Goal: Task Accomplishment & Management: Manage account settings

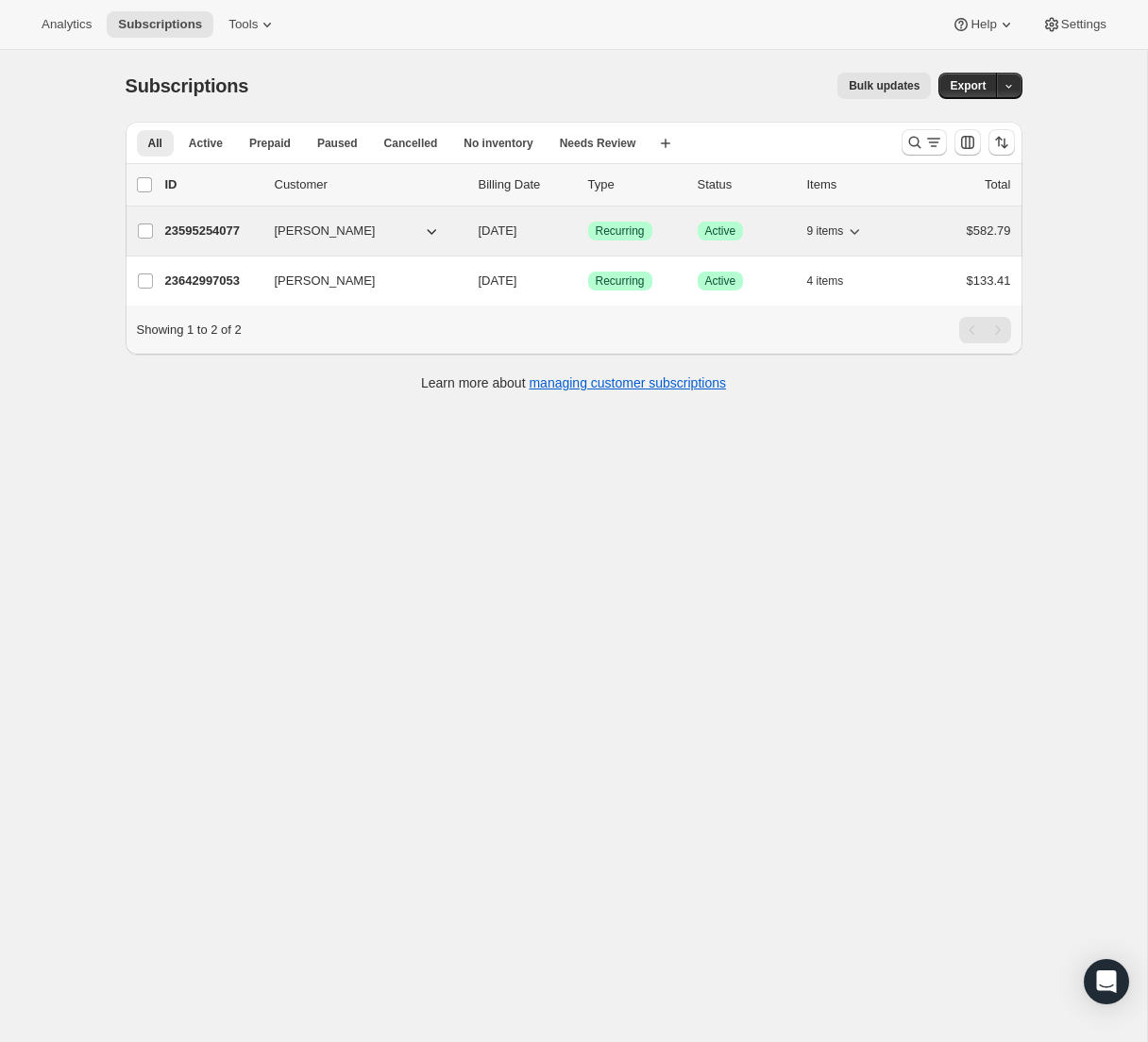
click at [430, 230] on icon "button" at bounding box center [432, 231] width 19 height 19
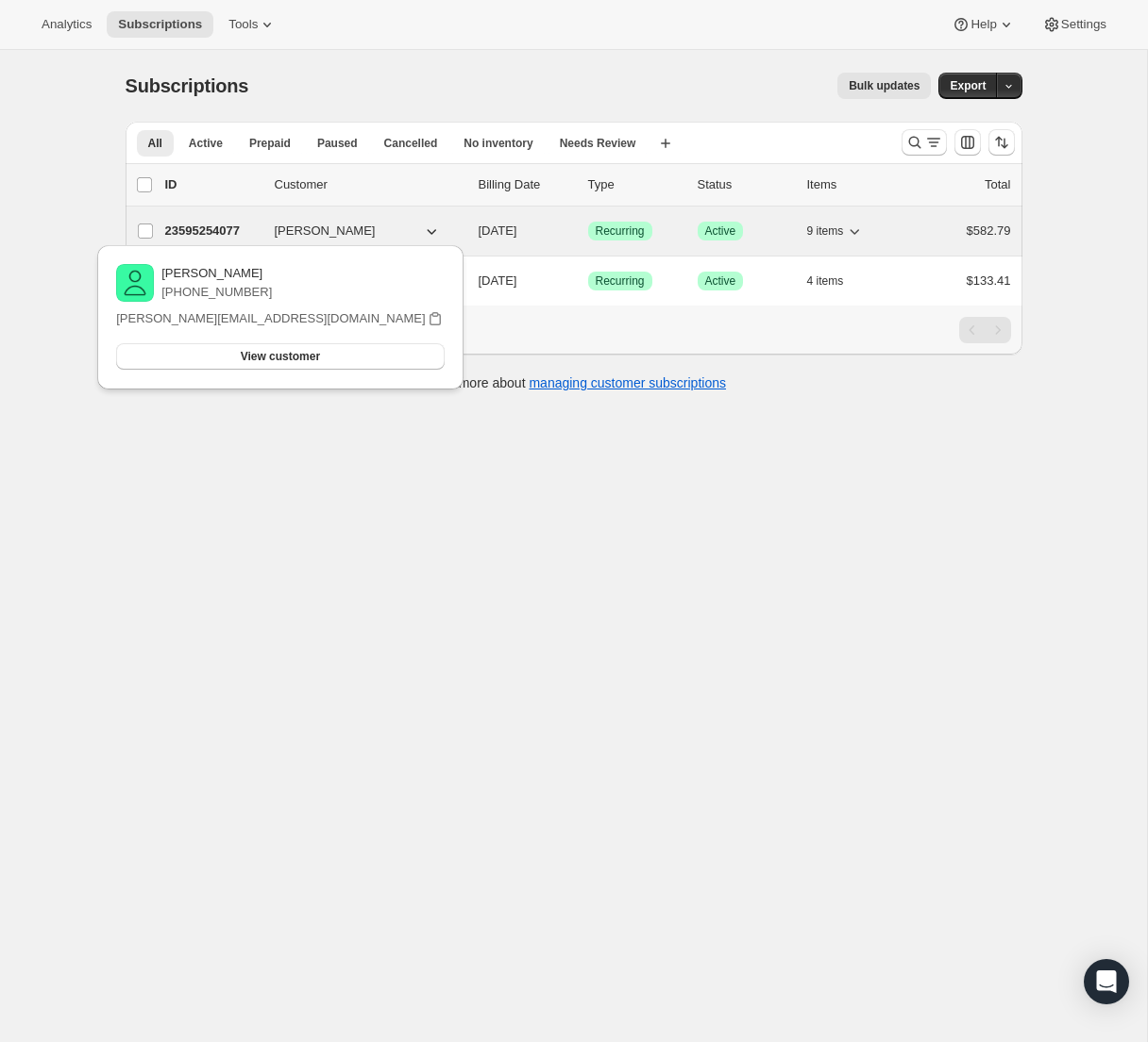
click at [430, 230] on icon "button" at bounding box center [432, 231] width 19 height 19
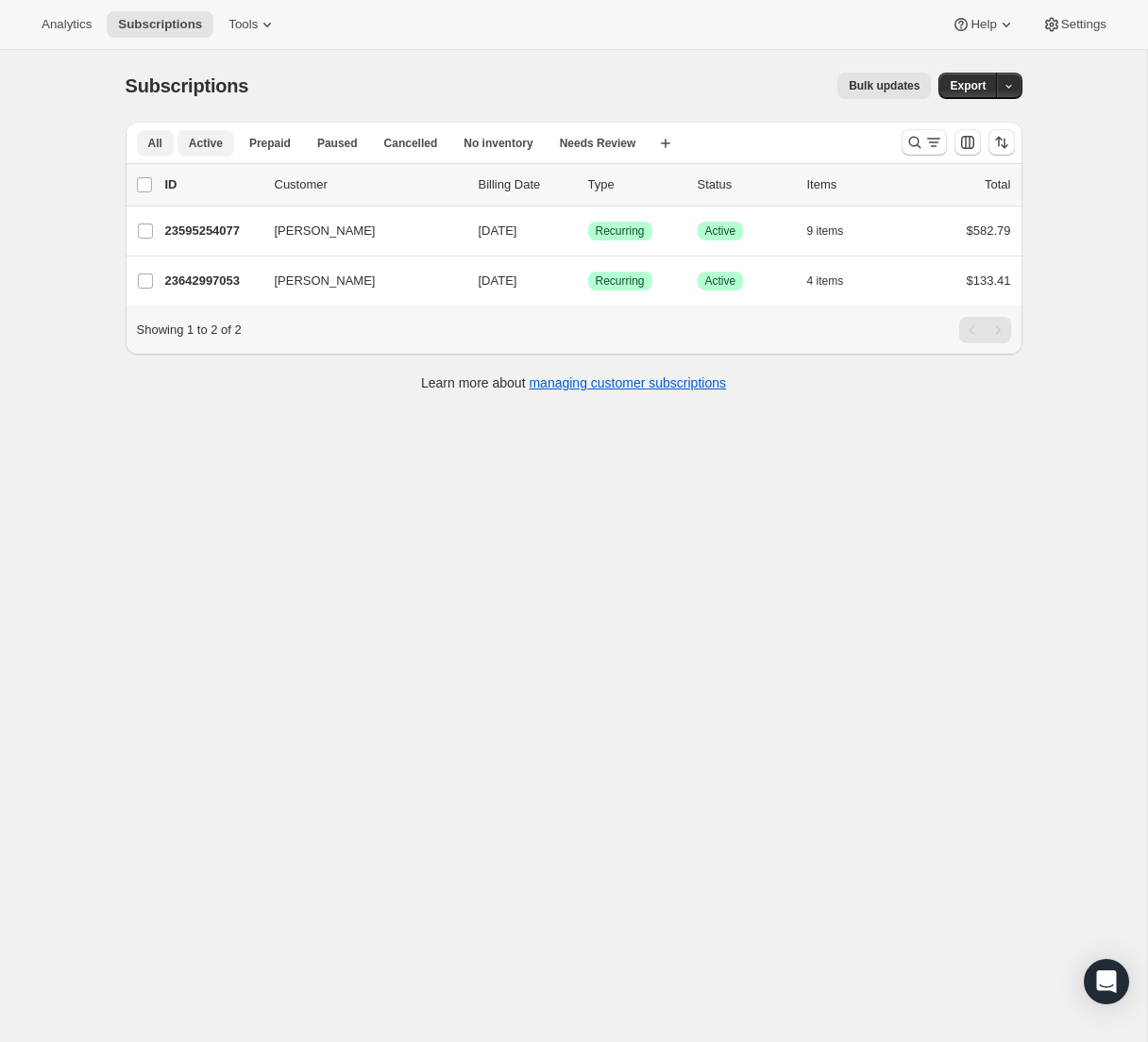
click at [218, 150] on span "Active" at bounding box center [205, 143] width 34 height 15
click at [157, 140] on span "All" at bounding box center [155, 143] width 15 height 15
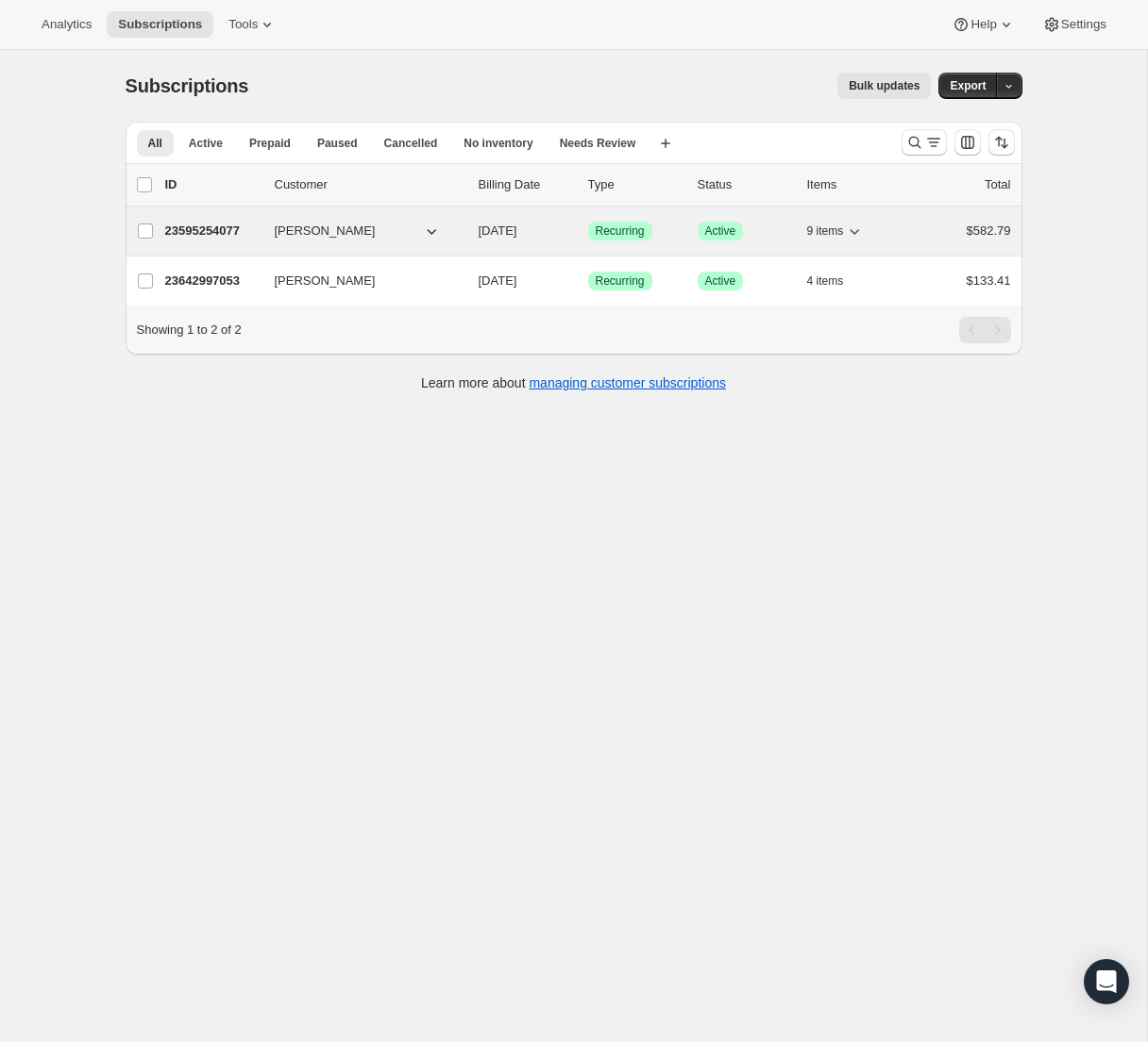
click at [855, 229] on icon "button" at bounding box center [855, 231] width 19 height 19
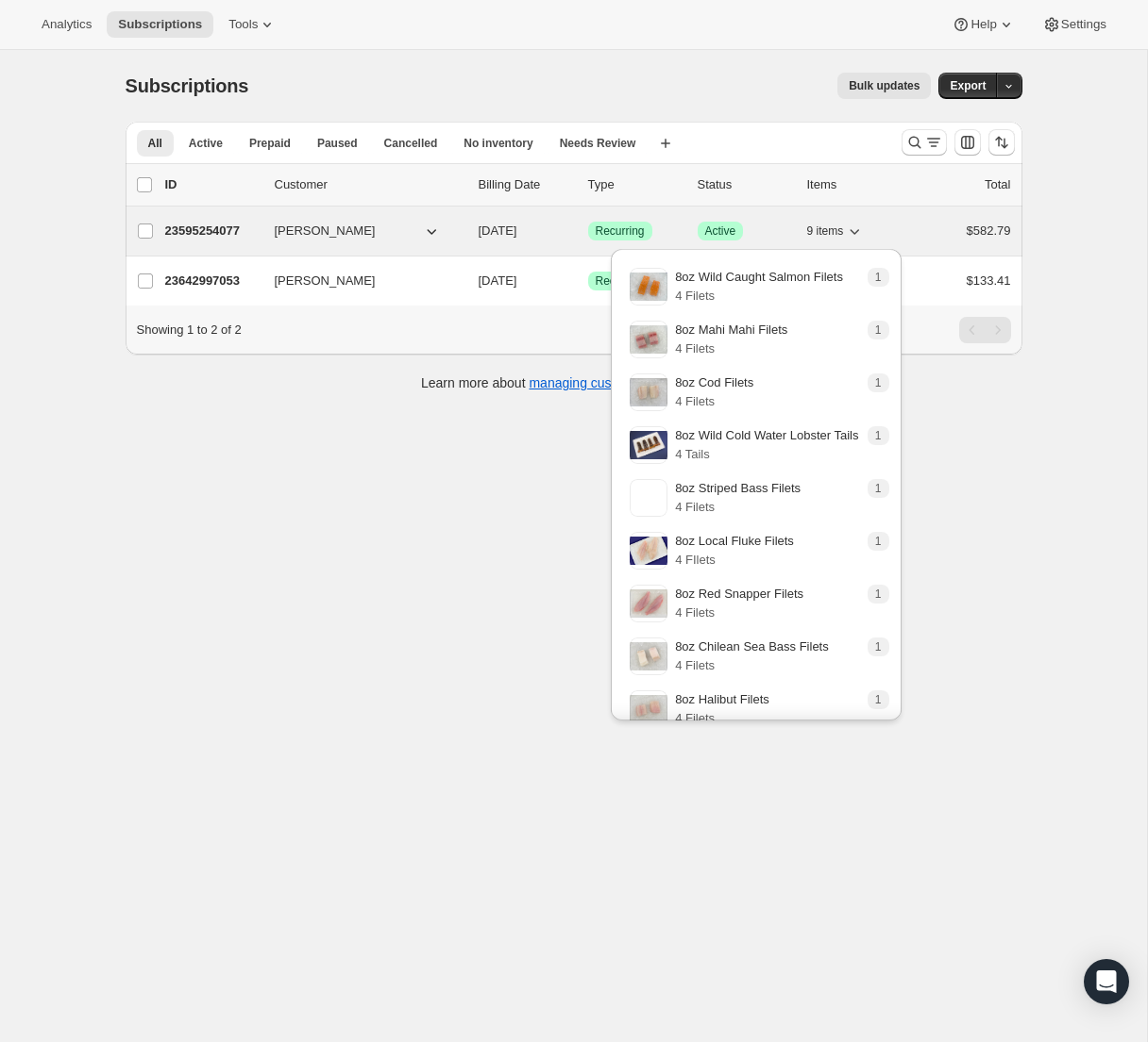
click at [855, 229] on icon "button" at bounding box center [855, 231] width 19 height 19
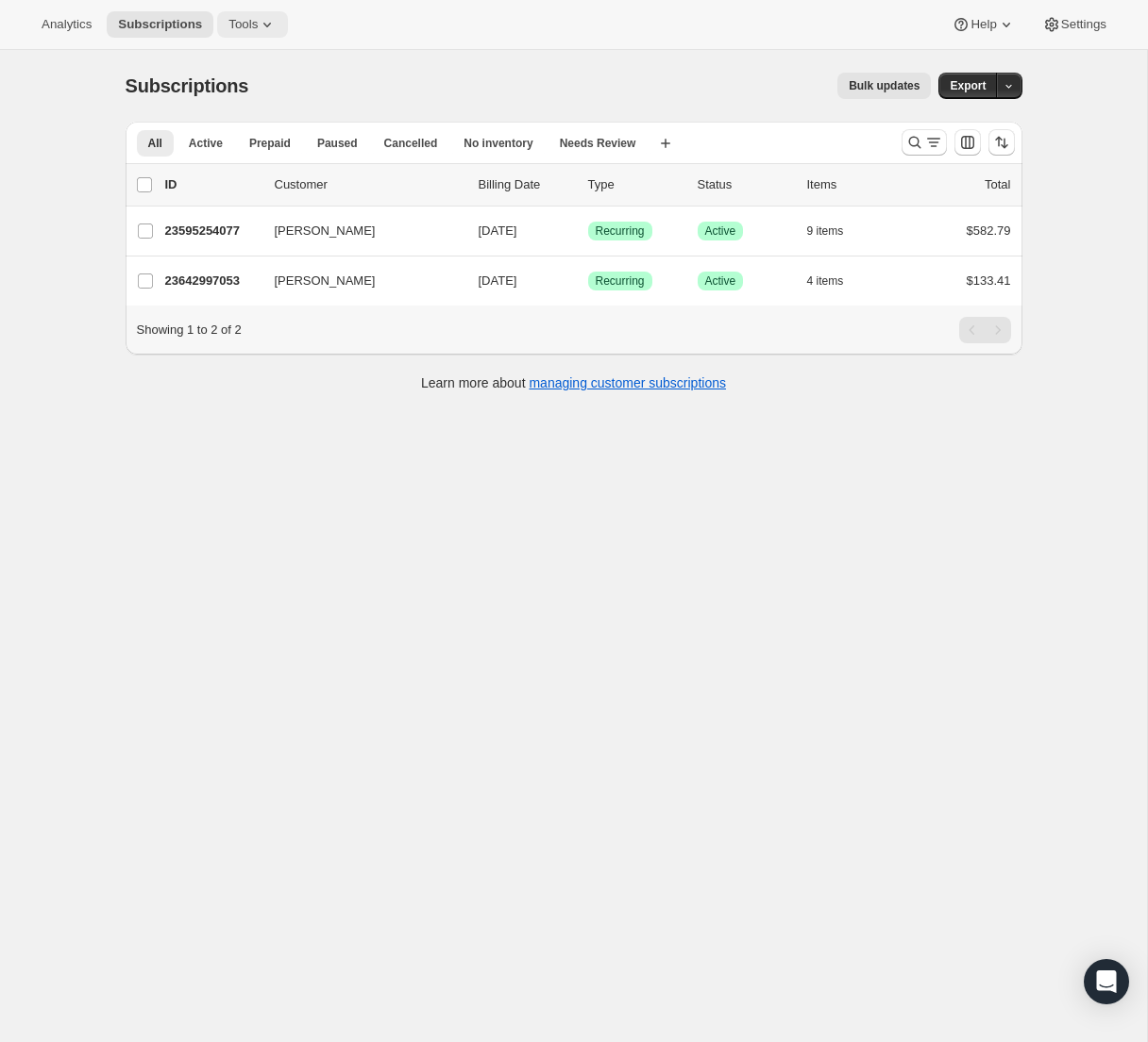
click at [257, 26] on icon at bounding box center [267, 25] width 19 height 19
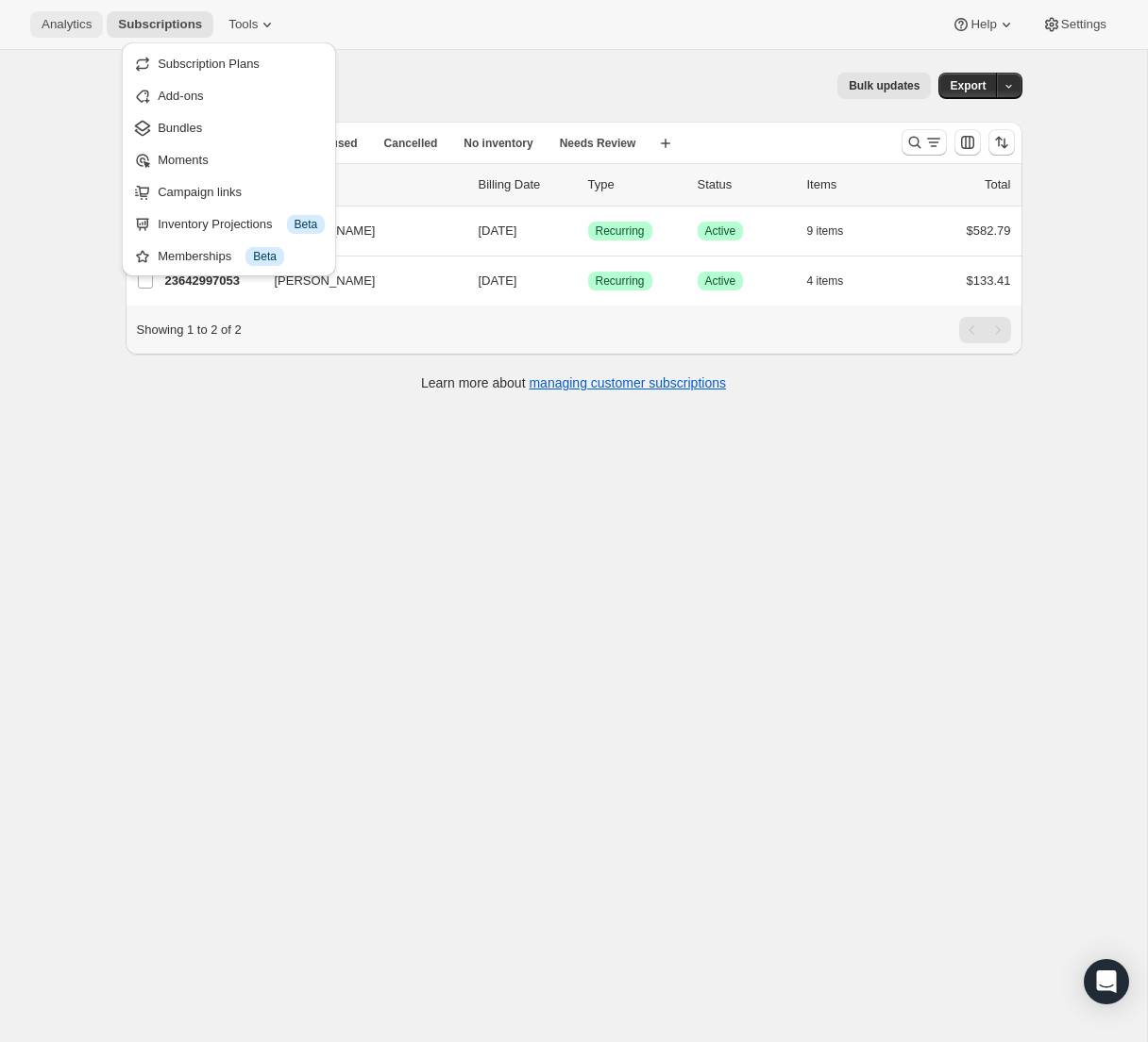
click at [74, 28] on span "Analytics" at bounding box center [67, 25] width 50 height 15
